Goal: Browse casually

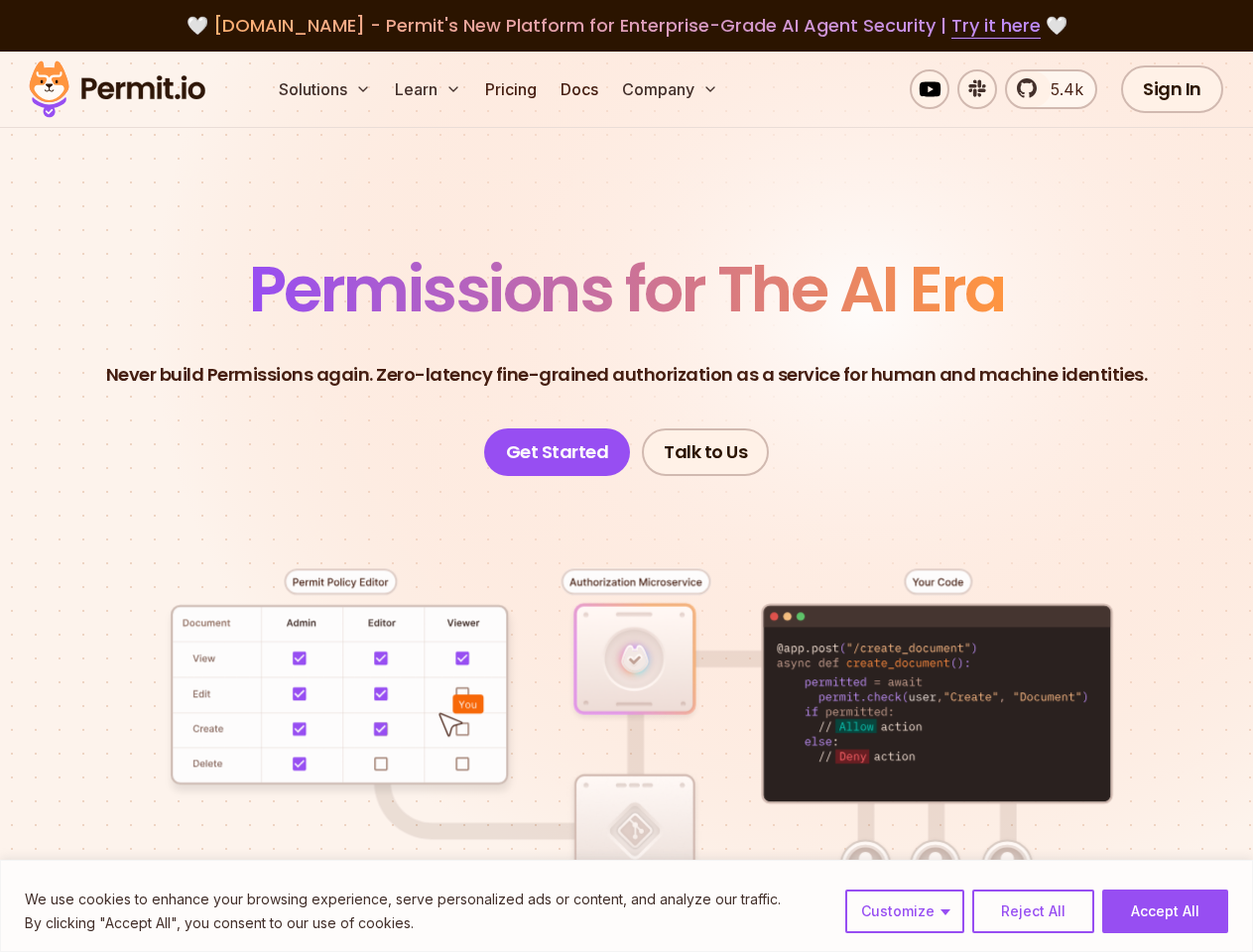
click at [626, 476] on div at bounding box center [626, 779] width 1158 height 607
click at [905, 911] on button "Customize" at bounding box center [905, 911] width 119 height 44
click at [0, 0] on p "Necessary cookies are required to enable the basic features of this site, such …" at bounding box center [0, 0] width 0 height 0
click at [327, 89] on button "Solutions" at bounding box center [325, 89] width 108 height 40
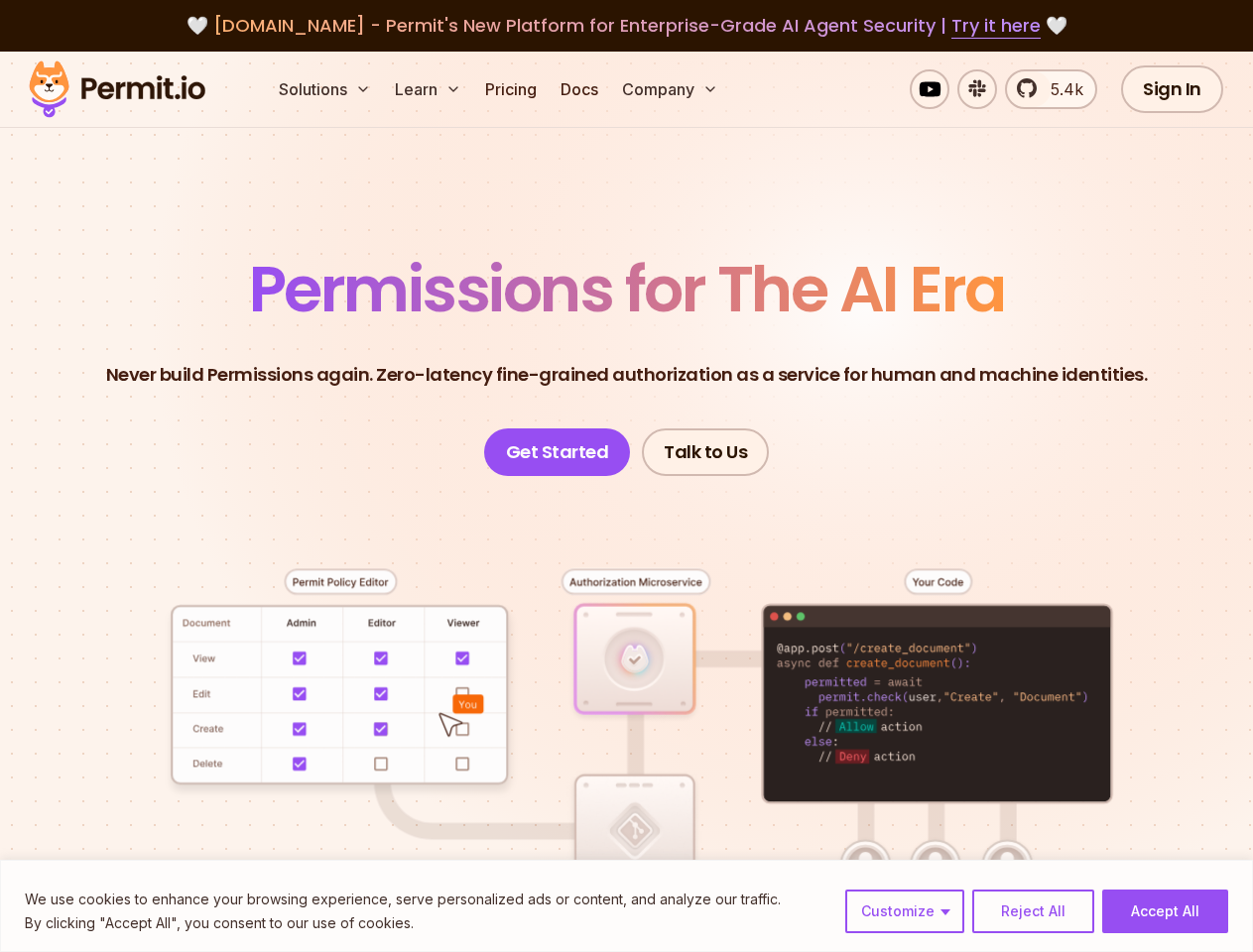
click at [430, 89] on button "Learn" at bounding box center [428, 89] width 82 height 40
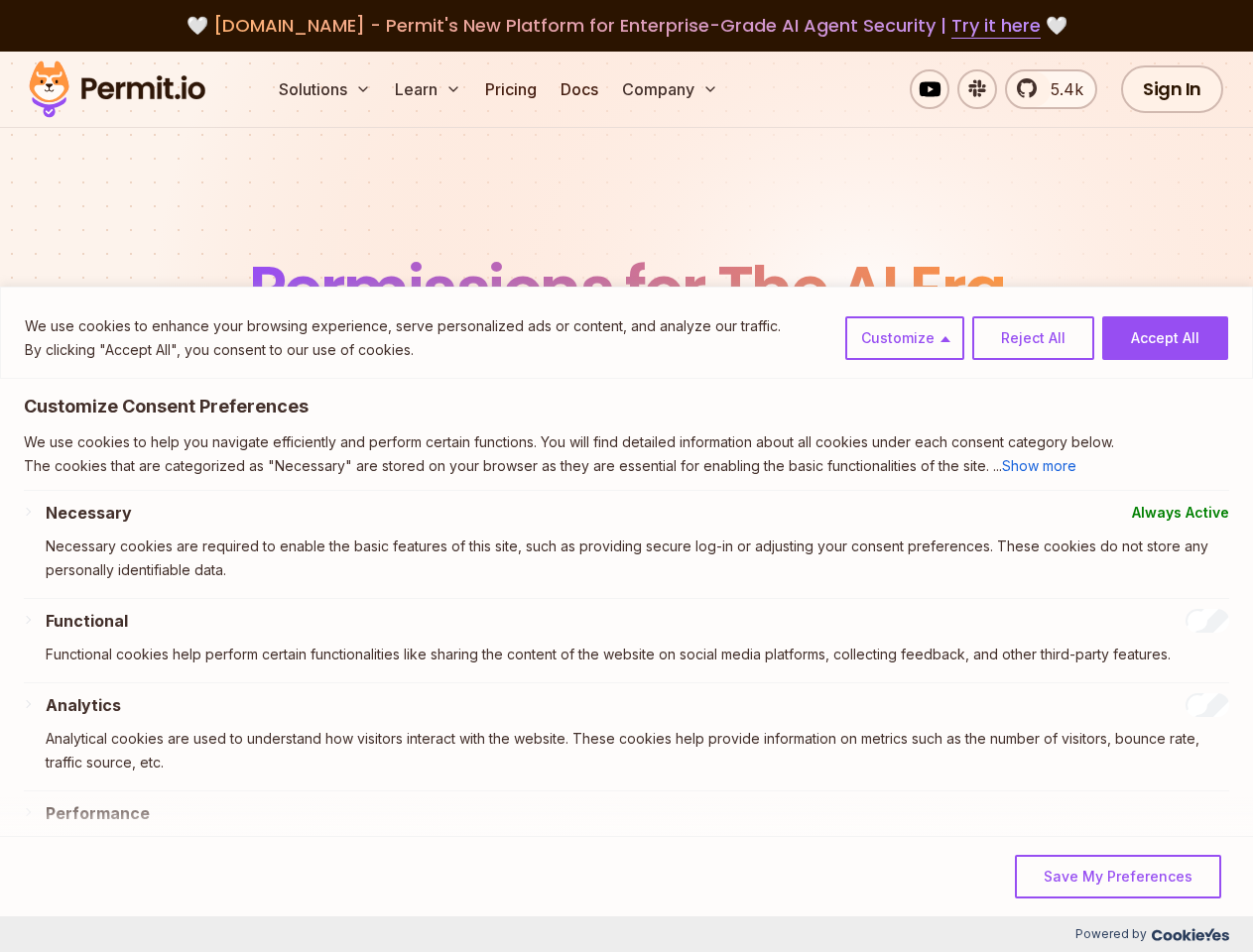
click at [671, 89] on button "Company" at bounding box center [669, 89] width 112 height 40
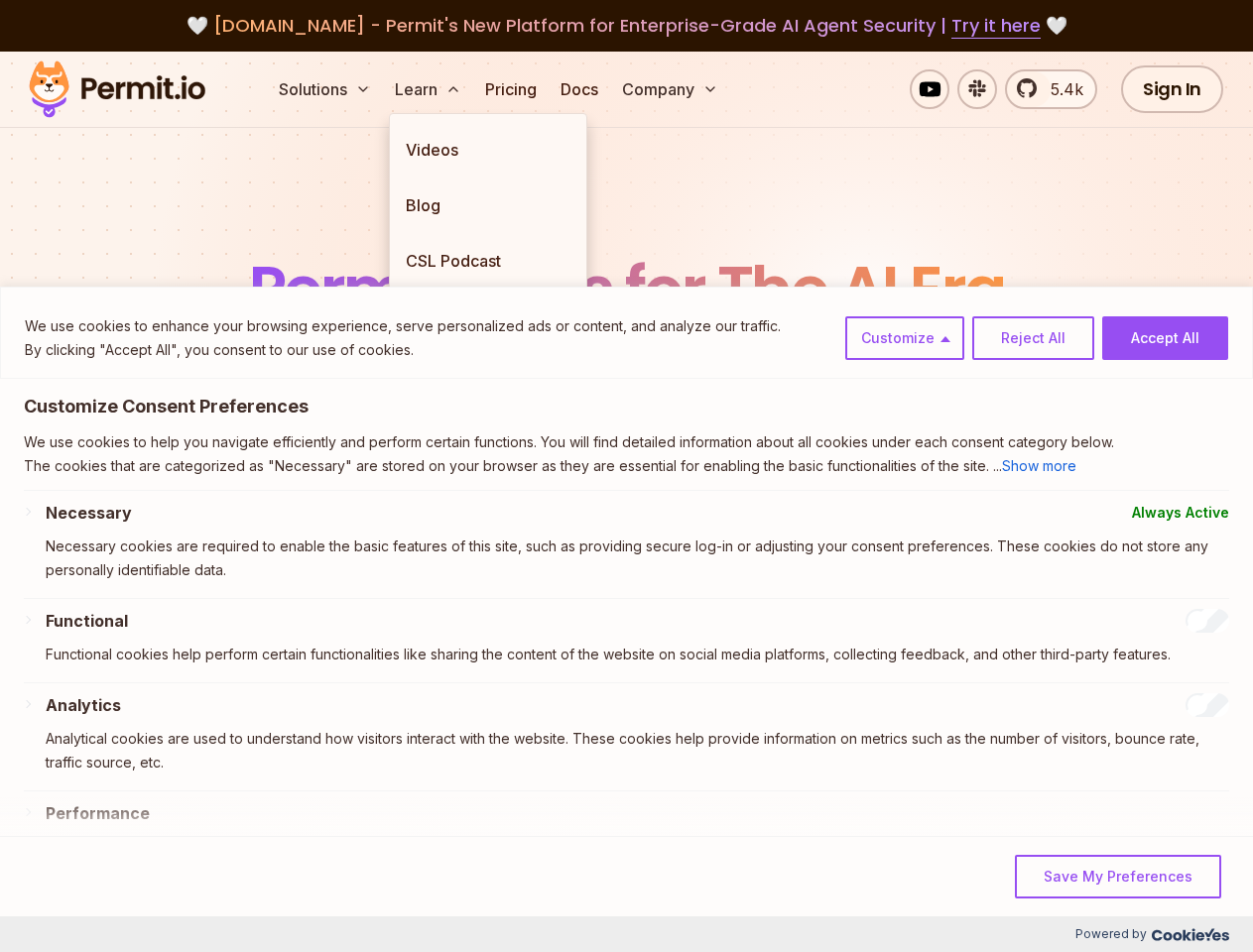
click at [626, 682] on div "We use cookies to help you navigate efficiently and perform certain functions. …" at bounding box center [626, 743] width 1205 height 648
